Goal: Transaction & Acquisition: Purchase product/service

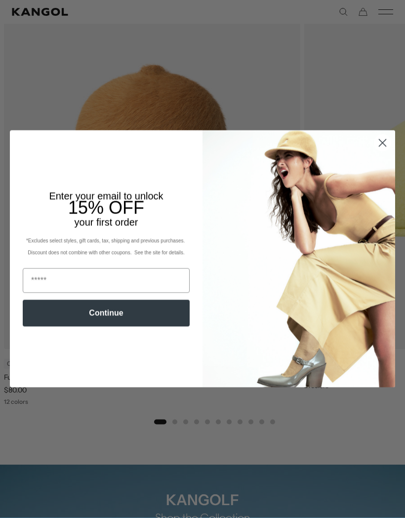
scroll to position [630, 0]
click at [385, 151] on circle "Close dialog" at bounding box center [383, 143] width 16 height 16
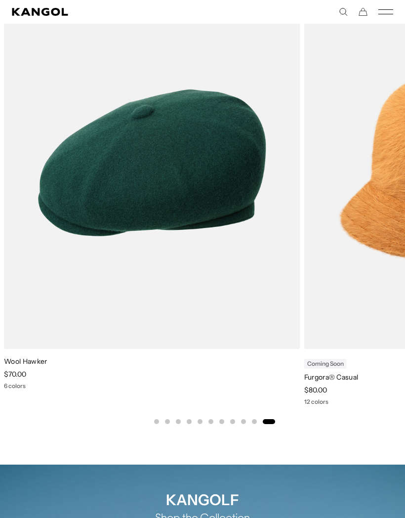
scroll to position [0, 0]
click at [0, 0] on img "11 of 11" at bounding box center [0, 0] width 0 height 0
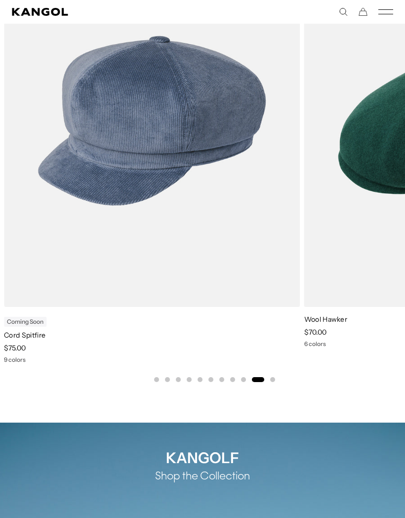
click at [0, 0] on img "10 of 11" at bounding box center [0, 0] width 0 height 0
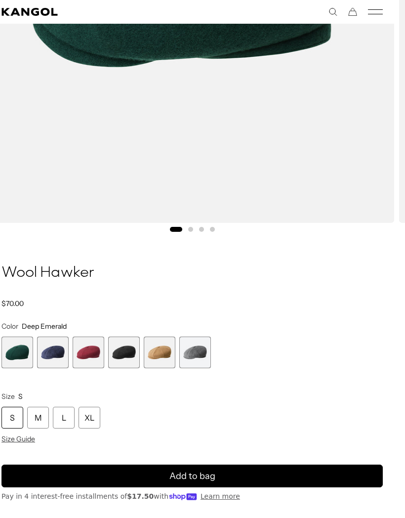
scroll to position [374, 11]
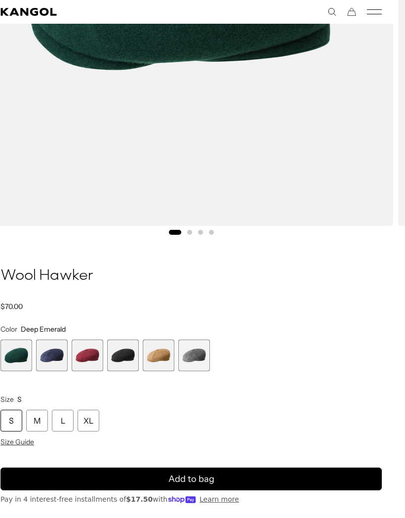
click at [119, 358] on span "4 of 6" at bounding box center [123, 355] width 32 height 32
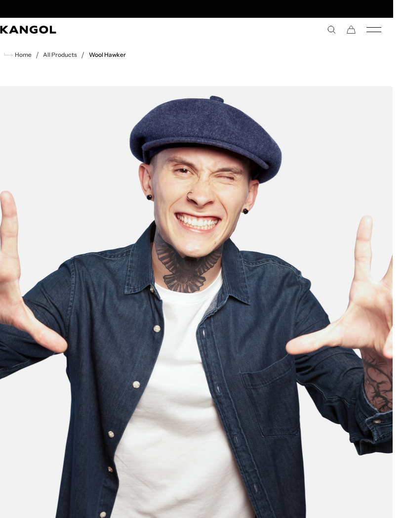
scroll to position [0, 204]
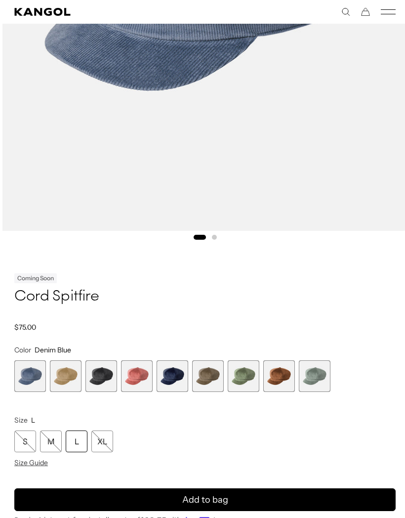
scroll to position [370, 0]
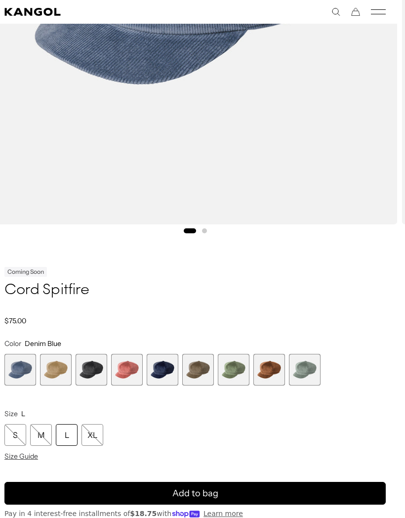
click at [101, 373] on span "3 of 9" at bounding box center [92, 370] width 32 height 32
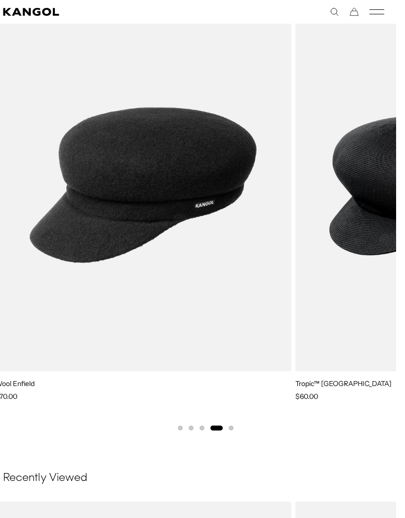
scroll to position [0, 204]
click at [0, 0] on img "4 of 5" at bounding box center [0, 0] width 0 height 0
